Goal: Find specific page/section: Find specific page/section

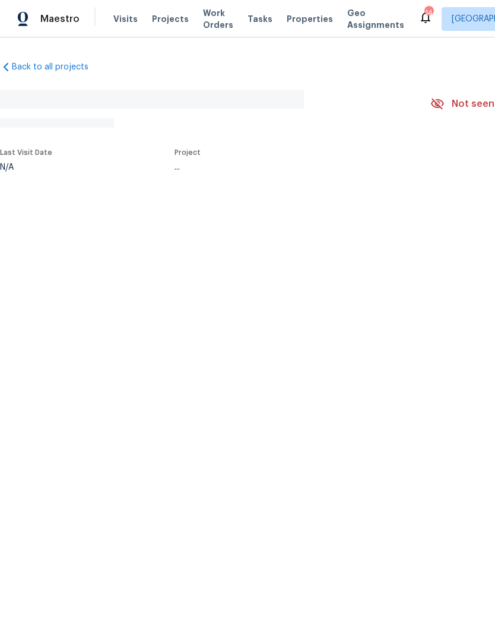
click at [170, 23] on span "Projects" at bounding box center [170, 19] width 37 height 12
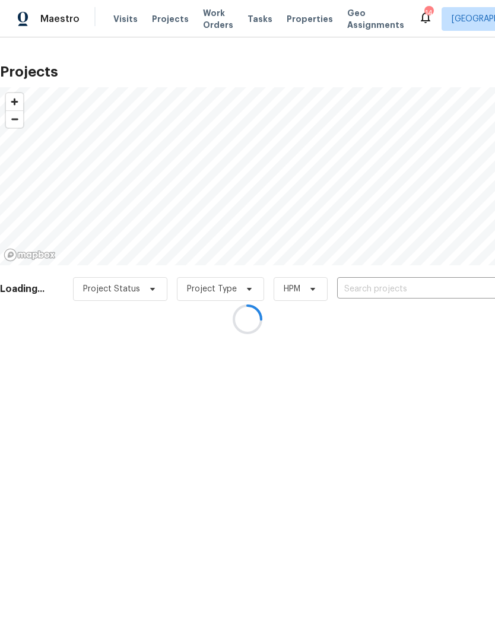
click at [394, 285] on div at bounding box center [247, 319] width 495 height 638
click at [393, 285] on div at bounding box center [247, 319] width 495 height 638
click at [385, 281] on div at bounding box center [247, 319] width 495 height 638
click at [373, 283] on div at bounding box center [247, 319] width 495 height 638
click at [383, 285] on div at bounding box center [247, 319] width 495 height 638
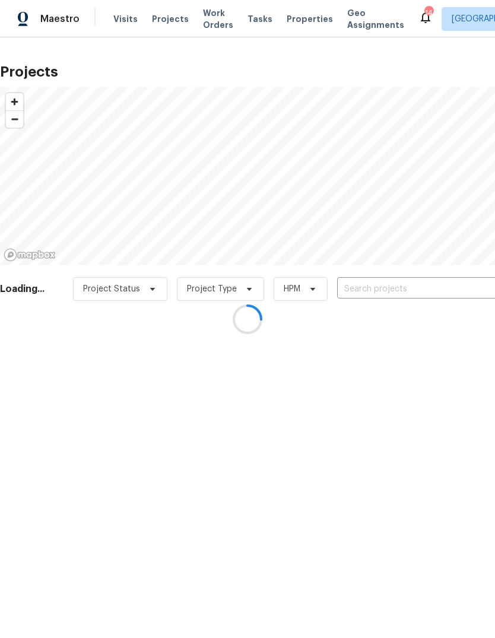
click at [376, 287] on div at bounding box center [247, 319] width 495 height 638
click at [370, 294] on div at bounding box center [247, 319] width 495 height 638
click at [363, 288] on div at bounding box center [247, 319] width 495 height 638
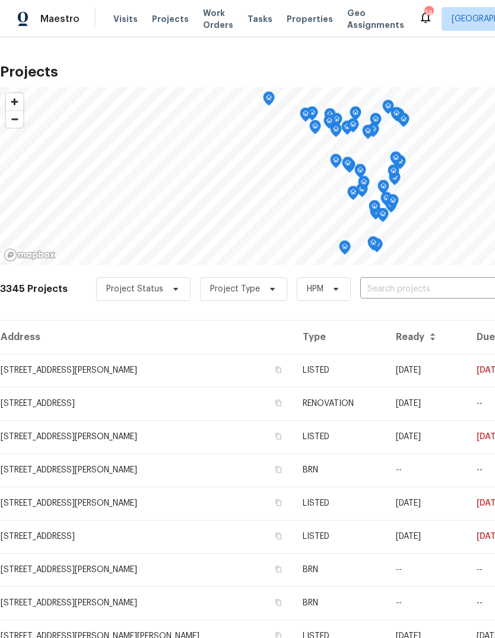
click at [400, 296] on input "text" at bounding box center [428, 289] width 136 height 18
type input "gross"
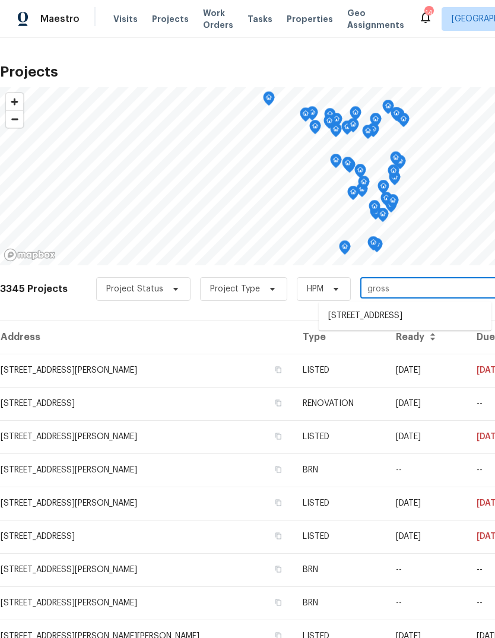
click at [428, 320] on li "[STREET_ADDRESS]" at bounding box center [405, 316] width 173 height 20
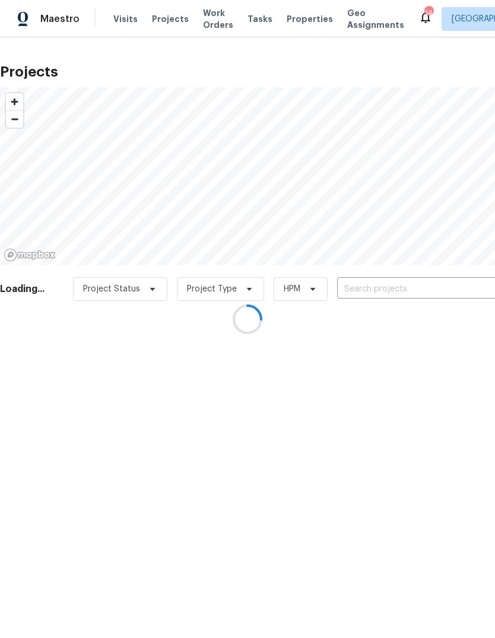
type input "[STREET_ADDRESS]"
click at [309, 18] on span "Properties" at bounding box center [310, 19] width 46 height 12
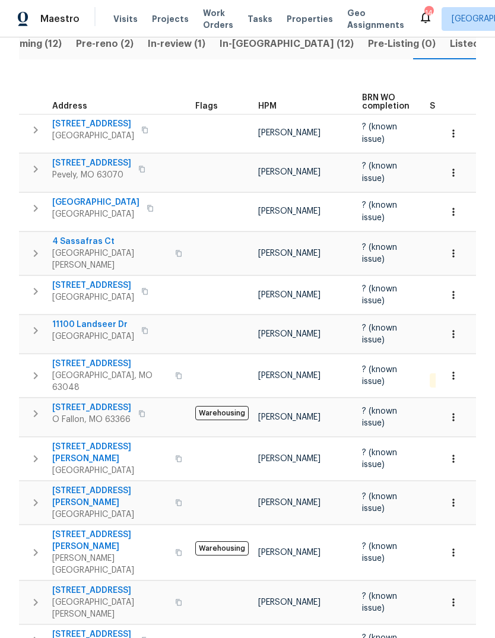
scroll to position [139, 0]
click at [122, 285] on span "[STREET_ADDRESS]" at bounding box center [93, 285] width 82 height 12
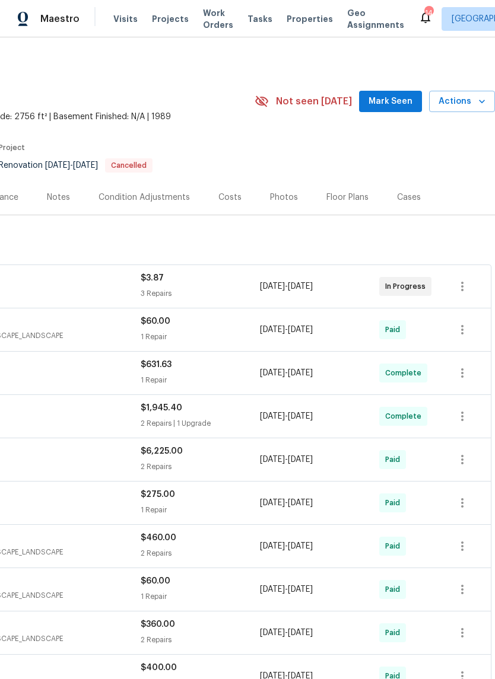
scroll to position [0, 176]
click at [405, 101] on span "Mark Seen" at bounding box center [391, 101] width 44 height 15
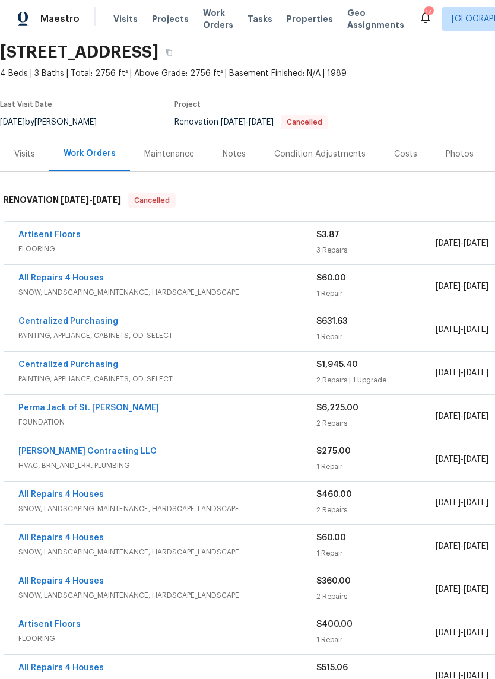
scroll to position [45, 0]
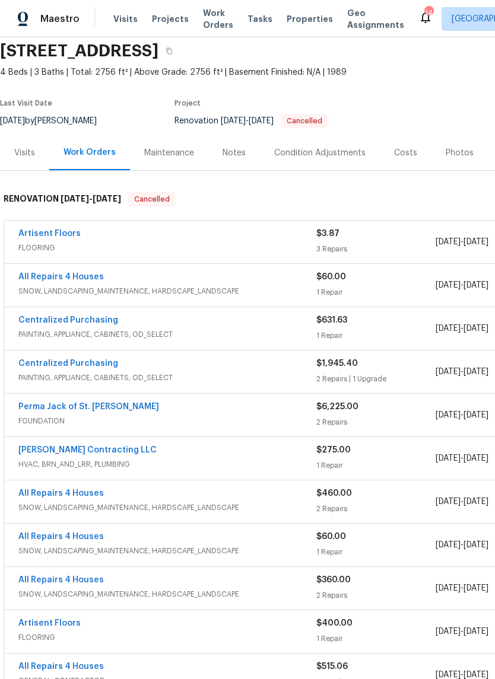
click at [105, 408] on link "Perma Jack of St. Louis" at bounding box center [88, 407] width 141 height 8
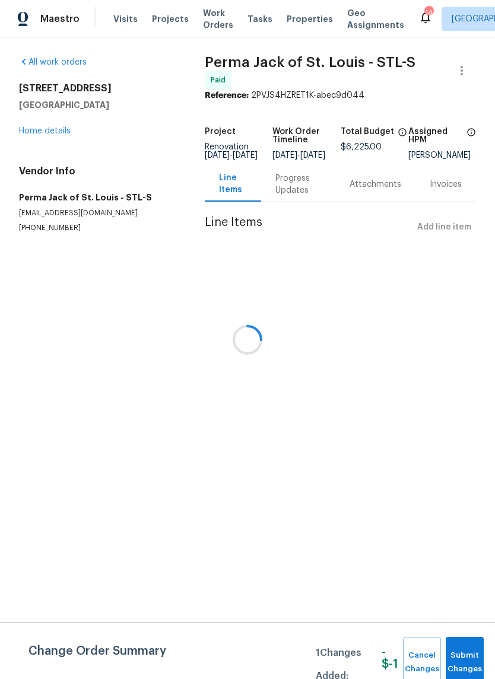
click at [293, 185] on div "Progress Updates" at bounding box center [298, 184] width 74 height 35
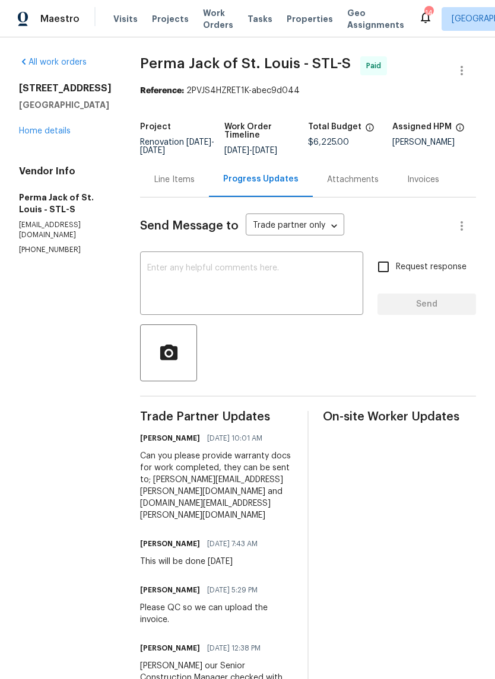
click at [154, 179] on div "Line Items" at bounding box center [174, 180] width 40 height 12
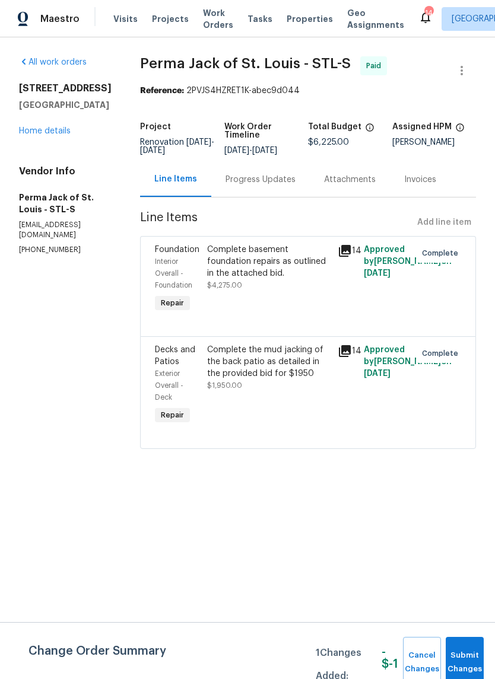
click at [70, 129] on link "Home details" at bounding box center [45, 131] width 52 height 8
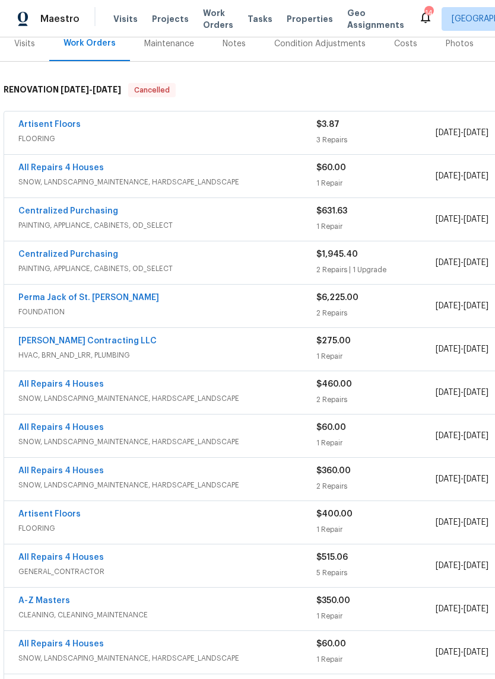
scroll to position [155, 0]
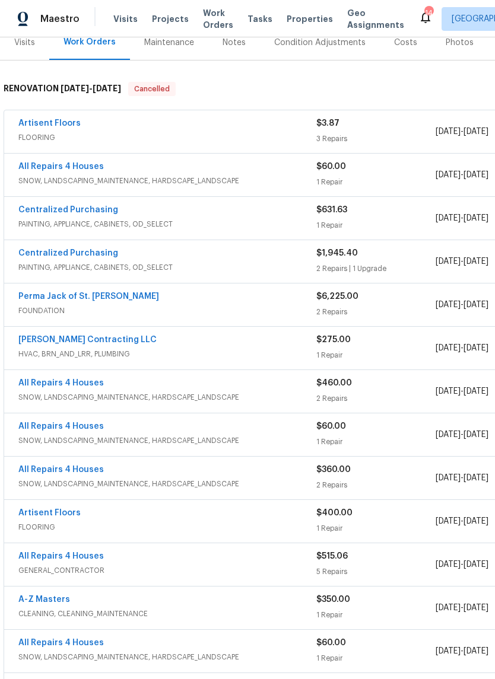
click at [107, 300] on link "Perma Jack of St. Louis" at bounding box center [88, 297] width 141 height 8
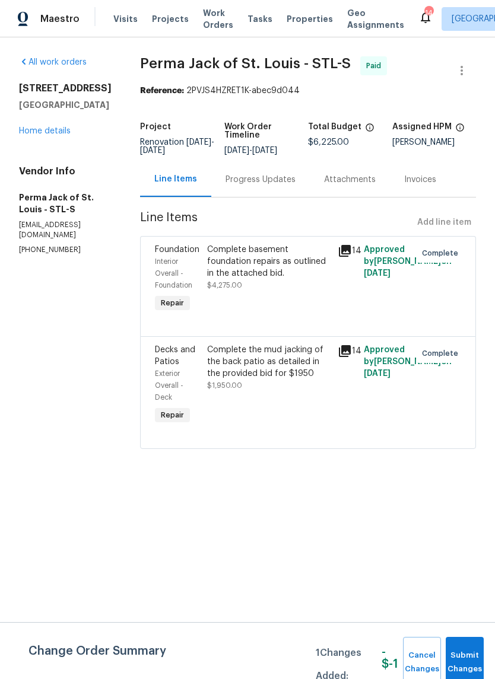
click at [64, 141] on div "All work orders 2381 Gross Point Ln Wildwood, MO 63011 Home details Vendor Info…" at bounding box center [65, 155] width 93 height 199
